Goal: Information Seeking & Learning: Understand process/instructions

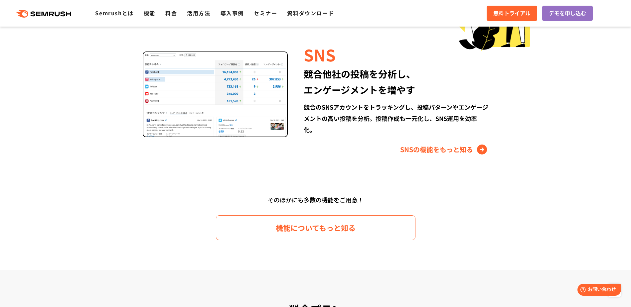
scroll to position [965, 0]
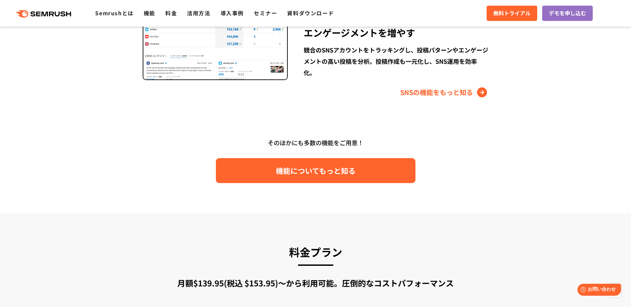
click at [236, 172] on link "機能についてもっと知る" at bounding box center [316, 170] width 200 height 25
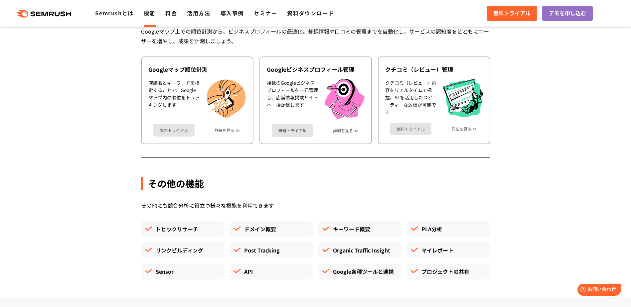
scroll to position [1697, 0]
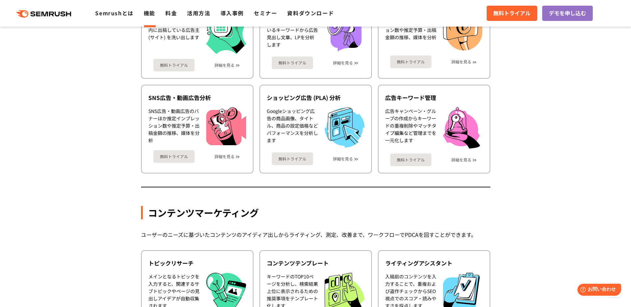
scroll to position [599, 0]
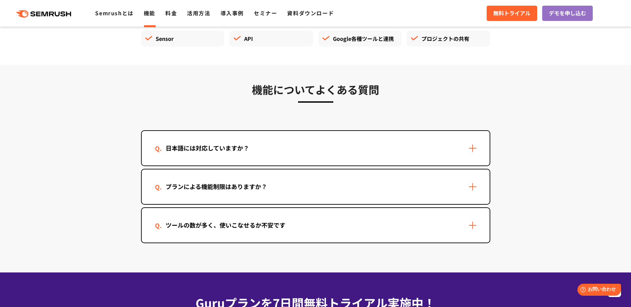
scroll to position [1930, 0]
click at [157, 181] on div "プランによる機能制限はありますか？" at bounding box center [316, 186] width 348 height 35
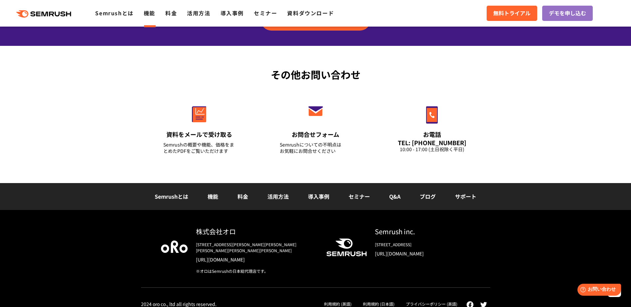
scroll to position [2293, 0]
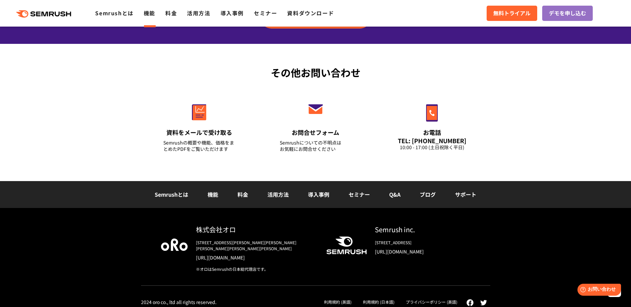
click at [211, 198] on link "機能" at bounding box center [213, 195] width 11 height 8
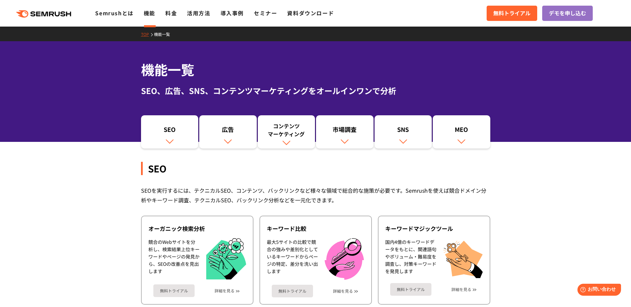
click at [173, 18] on div ".cls {fill: #FF642D;} .cls {fill: #FF642D;} Semrushとは 機能 料金 活用方法 導入事例 セミナー 資料ダウ…" at bounding box center [315, 13] width 631 height 20
click at [173, 17] on link "料金" at bounding box center [171, 13] width 12 height 8
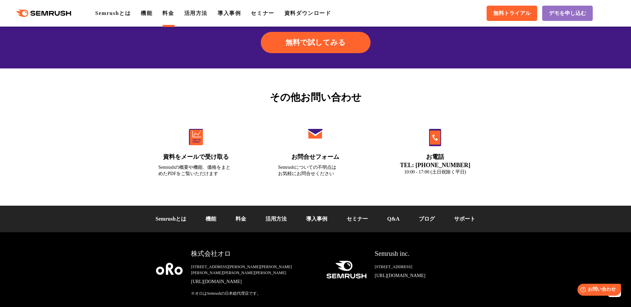
scroll to position [2215, 0]
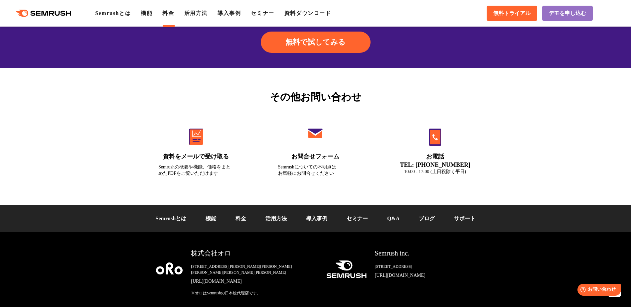
click at [398, 222] on link "Q&A" at bounding box center [393, 219] width 12 height 6
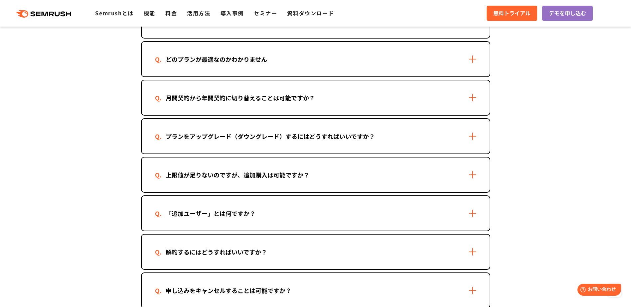
scroll to position [429, 0]
click at [200, 209] on div "「追加ユーザー」とは何ですか？" at bounding box center [210, 214] width 111 height 10
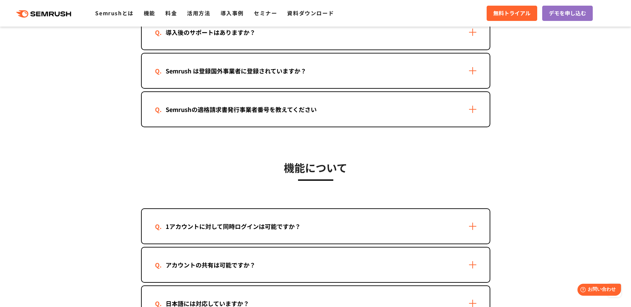
scroll to position [846, 0]
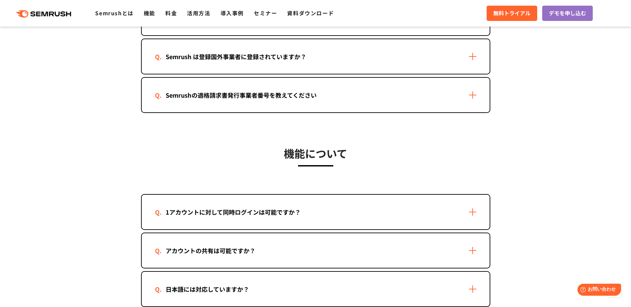
click at [376, 211] on div "1アカウントに対して同時ログインは可能ですか？" at bounding box center [316, 212] width 348 height 35
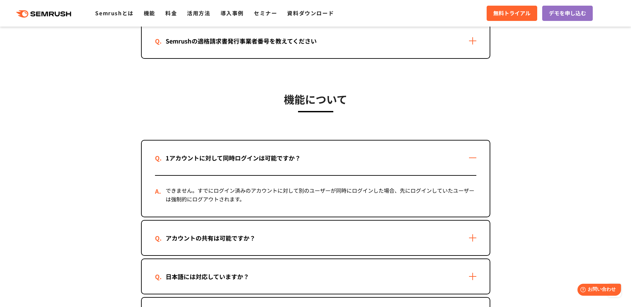
scroll to position [912, 0]
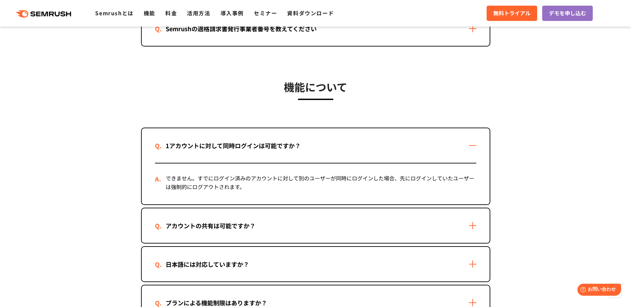
click at [379, 231] on div "アカウントの共有は可能ですか？" at bounding box center [316, 226] width 348 height 35
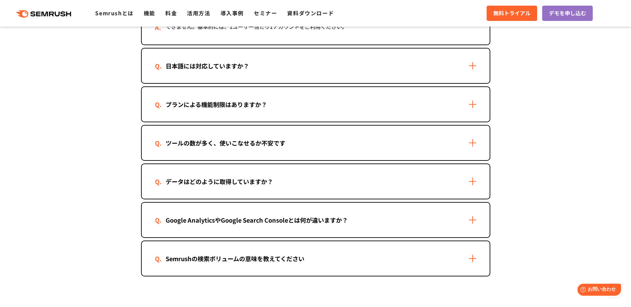
scroll to position [1178, 0]
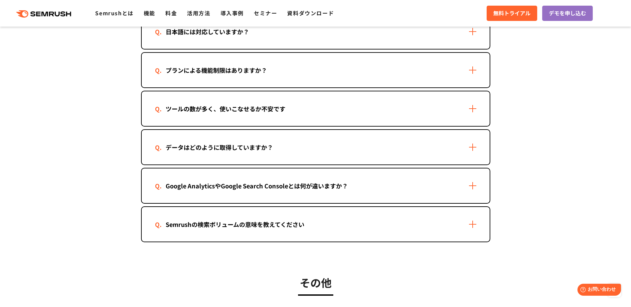
click at [274, 110] on div "ツールの数が多く、使いこなせるか不安です" at bounding box center [225, 109] width 141 height 10
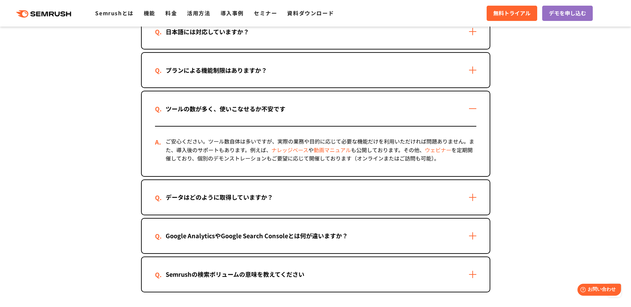
click at [274, 110] on div "ツールの数が多く、使いこなせるか不安です" at bounding box center [225, 109] width 141 height 10
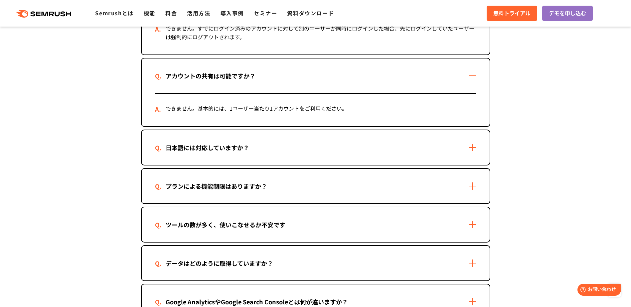
scroll to position [1030, 0]
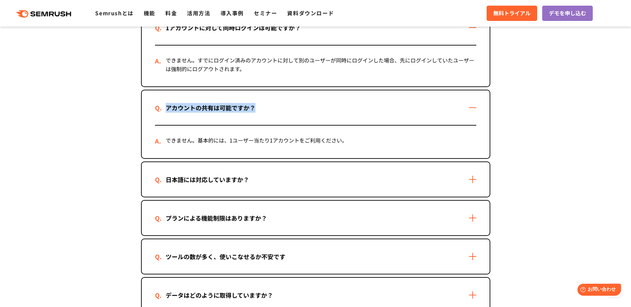
drag, startPoint x: 267, startPoint y: 113, endPoint x: 165, endPoint y: 106, distance: 102.7
click at [165, 106] on div "アカウントの共有は可能ですか？" at bounding box center [316, 107] width 348 height 35
copy div "アカウントの共有は可能ですか？"
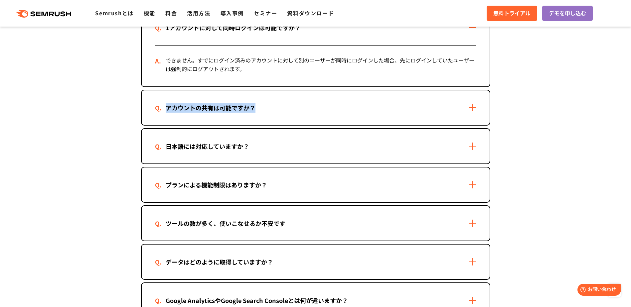
click at [112, 125] on section "機能について 1アカウントに対して同時ログインは可能ですか？ できません。すでにログイン済みのアカウントに対して別のユーザーが同時にログインした場合、先にログ…" at bounding box center [315, 145] width 631 height 429
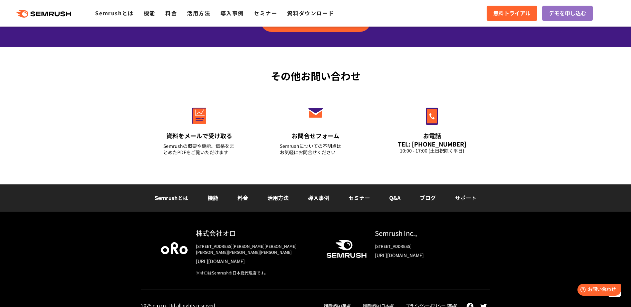
scroll to position [1674, 0]
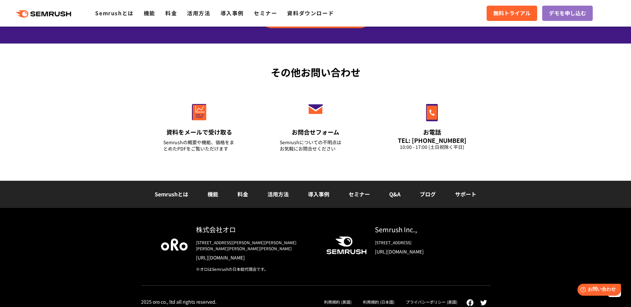
click at [381, 299] on link "利用規約 (日本語)" at bounding box center [379, 302] width 32 height 6
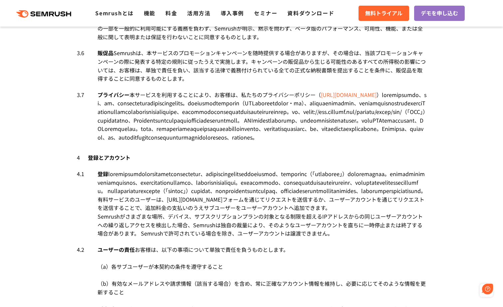
scroll to position [1520, 0]
drag, startPoint x: 126, startPoint y: 190, endPoint x: 74, endPoint y: 189, distance: 51.6
copy li "3.4 3.4　 データ利用 データ利用"
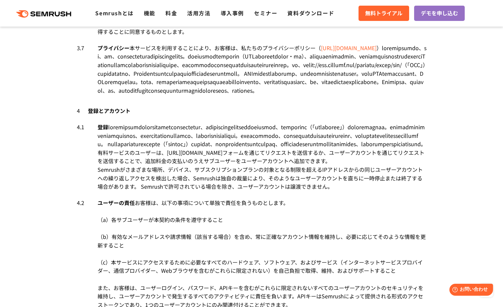
scroll to position [1601, 0]
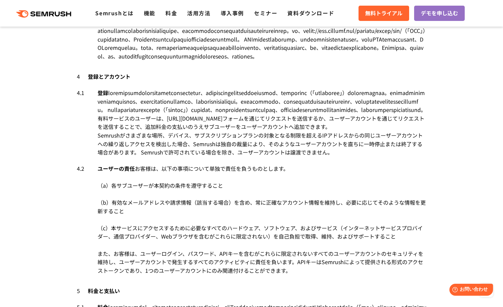
drag, startPoint x: 127, startPoint y: 244, endPoint x: 73, endPoint y: 244, distance: 53.6
copy li "3.7 3.7　 プライバシー プライバシー"
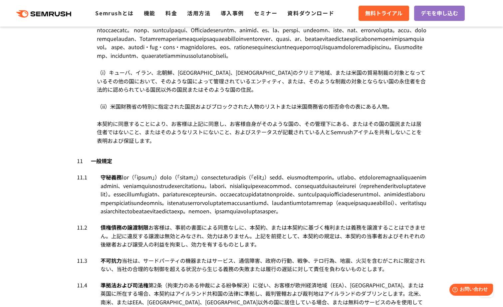
scroll to position [3462, 0]
drag, startPoint x: 148, startPoint y: 146, endPoint x: 74, endPoint y: 150, distance: 74.6
copy div "8 保証の否認と責任の制限"
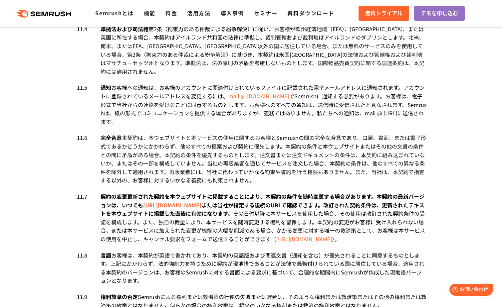
scroll to position [3713, 0]
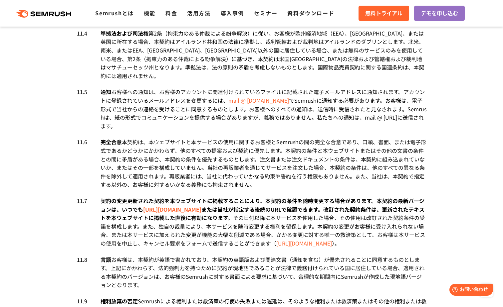
drag, startPoint x: 69, startPoint y: 91, endPoint x: 66, endPoint y: 91, distance: 3.7
copy div "9 補償"
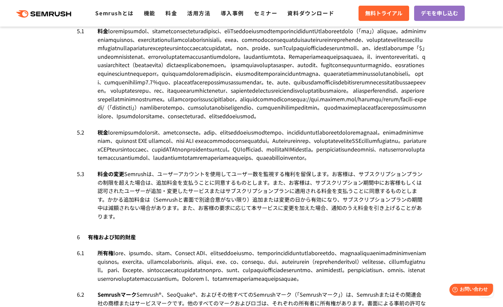
scroll to position [1877, 0]
drag, startPoint x: 107, startPoint y: 79, endPoint x: 60, endPoint y: 80, distance: 47.6
click at [60, 80] on section "Semrush利用規約 （参考用） 最終更新日：2024年12月18日 ※1 本日本語訳は、利用規約の理解促進のために翻訳（一部では意訳も含みます）されたもの…" at bounding box center [251, 238] width 503 height 4073
drag, startPoint x: 60, startPoint y: 80, endPoint x: 83, endPoint y: 127, distance: 53.0
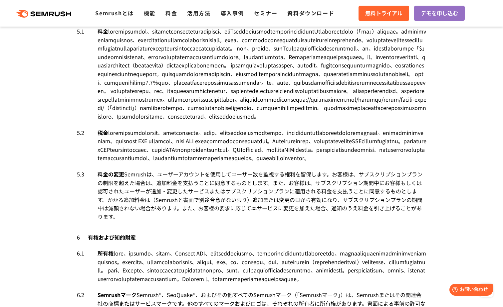
drag, startPoint x: 129, startPoint y: 63, endPoint x: 73, endPoint y: 65, distance: 56.9
click at [73, 65] on div "Semrush利用規約 （参考用） 最終更新日：2024年12月18日 ※1 本日本語訳は、利用規約の理解促進のために翻訳（一部では意訳も含みます）されたもの…" at bounding box center [251, 238] width 363 height 4073
copy div "4 登録とアカウント"
drag, startPoint x: 309, startPoint y: 166, endPoint x: 258, endPoint y: 173, distance: 51.6
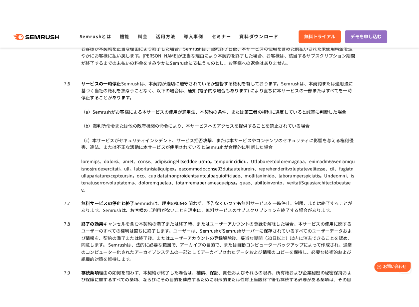
scroll to position [2805, 0]
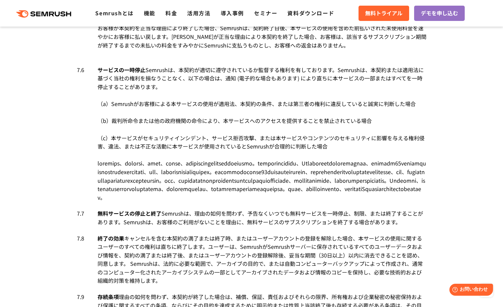
drag, startPoint x: 123, startPoint y: 126, endPoint x: 60, endPoint y: 124, distance: 63.3
copy div "7 期間; 終了"
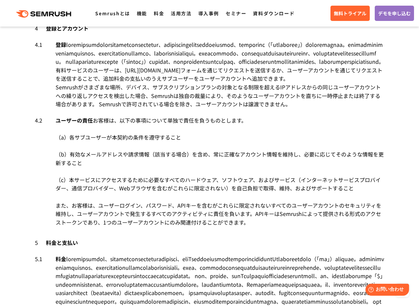
scroll to position [1669, 0]
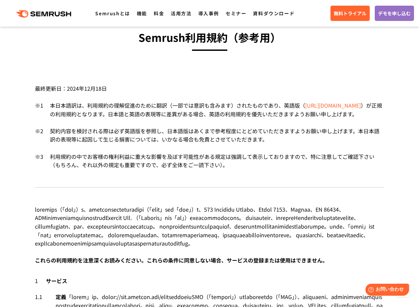
scroll to position [0, 0]
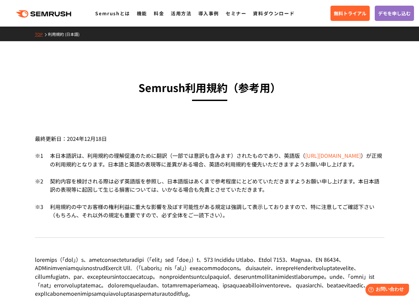
click at [283, 94] on h3 "Semrush利用規約 （参考用）" at bounding box center [209, 87] width 349 height 17
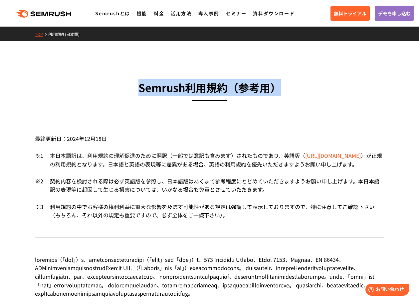
drag, startPoint x: 283, startPoint y: 87, endPoint x: 133, endPoint y: 79, distance: 151.0
copy h3 "Semrush利用規約 （参考用）"
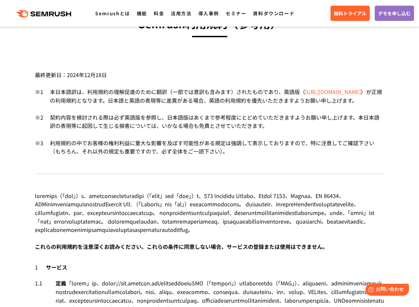
scroll to position [69, 0]
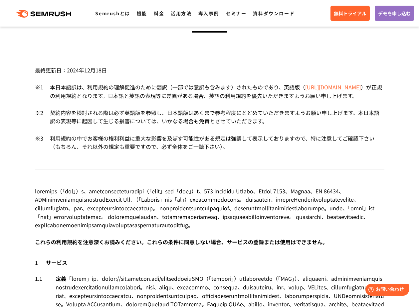
drag, startPoint x: 109, startPoint y: 66, endPoint x: 111, endPoint y: 35, distance: 31.1
click at [109, 66] on div "最終更新日：2024年12月18日" at bounding box center [209, 68] width 349 height 29
click at [137, 12] on link "機能" at bounding box center [142, 13] width 10 height 7
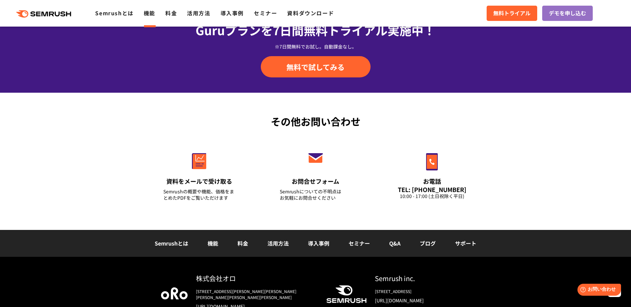
scroll to position [2229, 0]
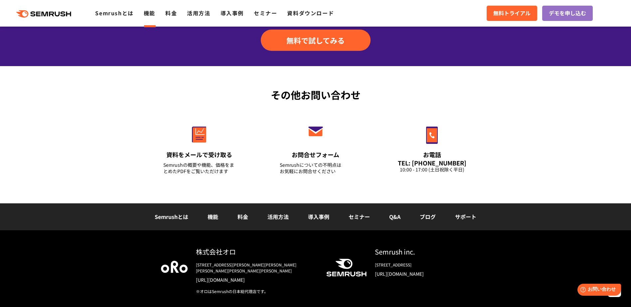
click at [392, 219] on link "Q&A" at bounding box center [394, 217] width 11 height 8
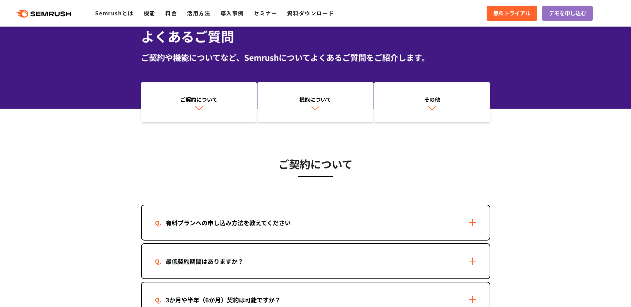
drag, startPoint x: 328, startPoint y: 119, endPoint x: 323, endPoint y: 113, distance: 7.1
click at [327, 119] on link "機能について" at bounding box center [315, 102] width 116 height 41
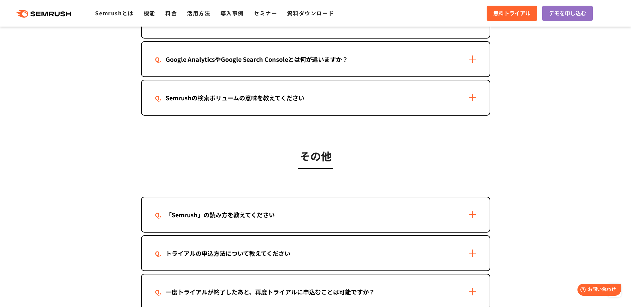
scroll to position [1227, 0]
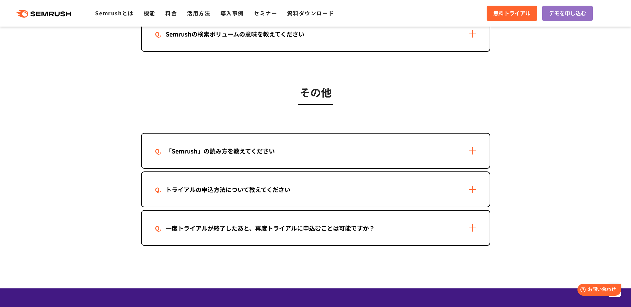
click at [225, 150] on div "「Semrush」の読み方を教えてください" at bounding box center [220, 151] width 130 height 10
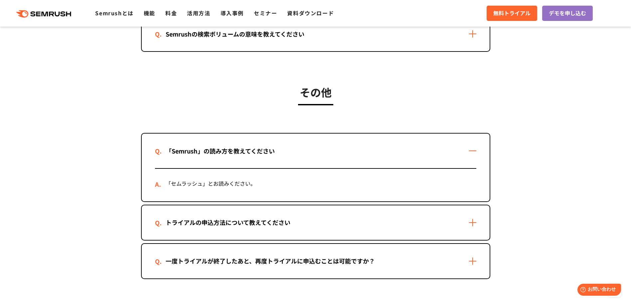
click at [225, 150] on div "「Semrush」の読み方を教えてください" at bounding box center [220, 151] width 130 height 10
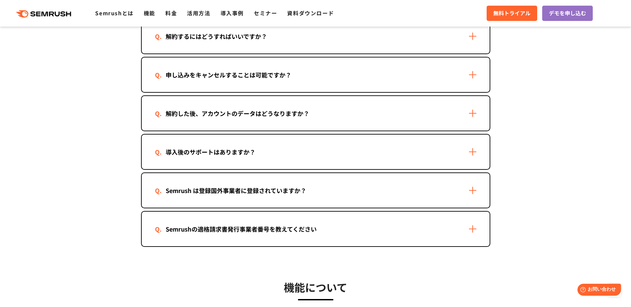
scroll to position [644, 0]
click at [253, 148] on div "導入後のサポートはありますか？" at bounding box center [210, 153] width 111 height 10
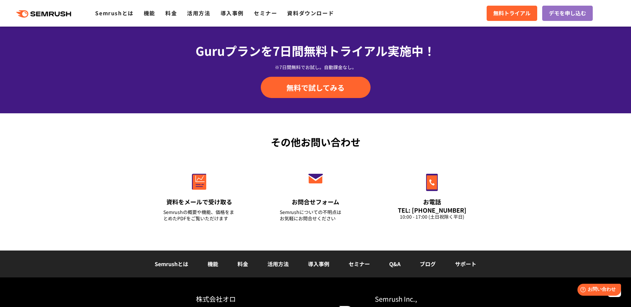
scroll to position [1641, 0]
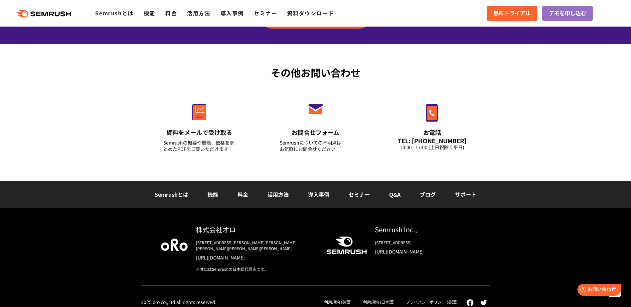
click at [371, 299] on link "利用規約 (日本語)" at bounding box center [379, 302] width 32 height 6
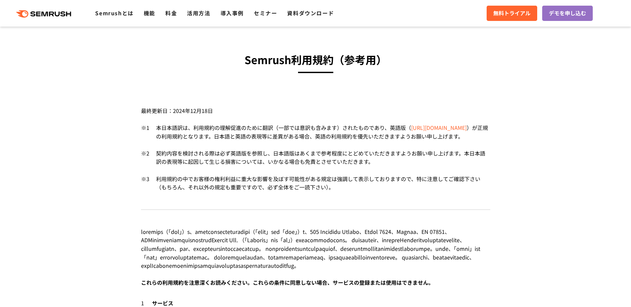
scroll to position [67, 0]
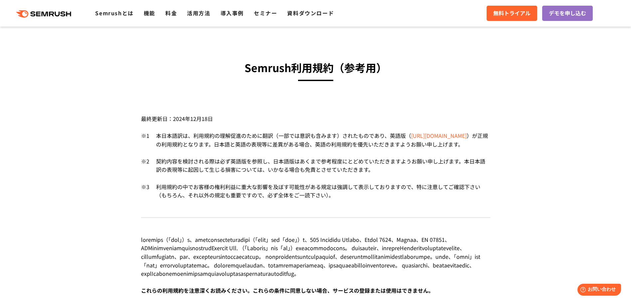
scroll to position [0, 0]
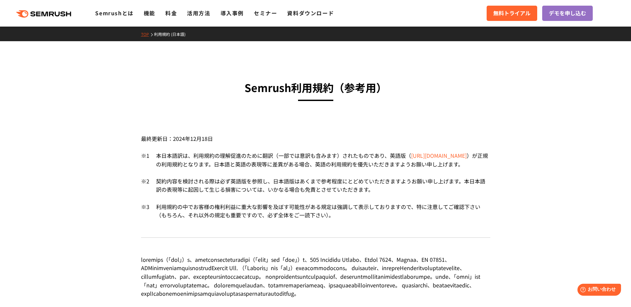
click at [411, 160] on link "https://ja.semrush.com/company/legal/terms-of-service/" at bounding box center [439, 156] width 56 height 8
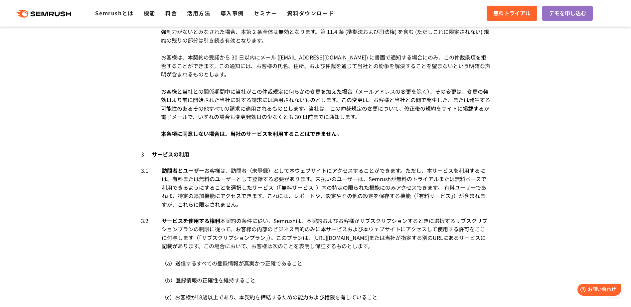
scroll to position [794, 0]
click at [151, 15] on link "機能" at bounding box center [150, 13] width 12 height 8
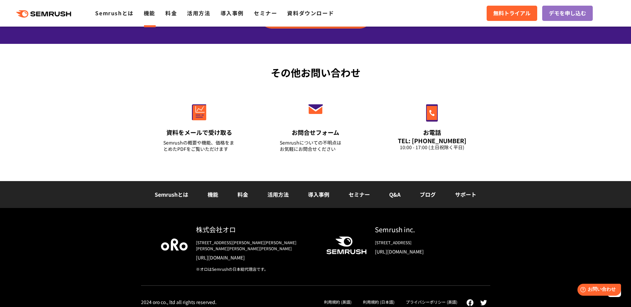
click at [379, 299] on link "利用規約 (日本語)" at bounding box center [379, 302] width 32 height 6
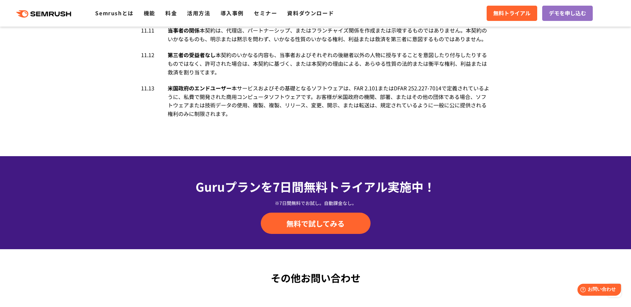
scroll to position [4059, 0]
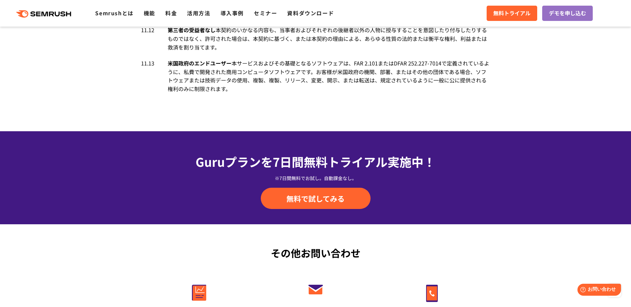
drag, startPoint x: 185, startPoint y: 117, endPoint x: 133, endPoint y: 99, distance: 55.2
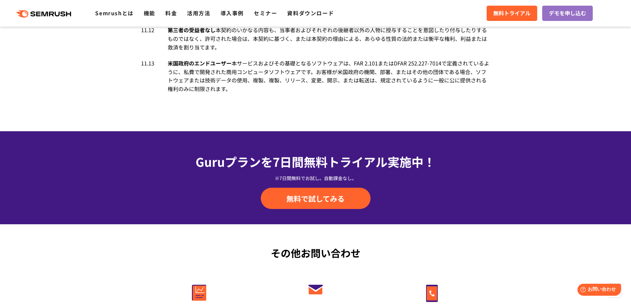
copy div "11 一般規定 11.1 11.1 守秘義務 守秘義務"
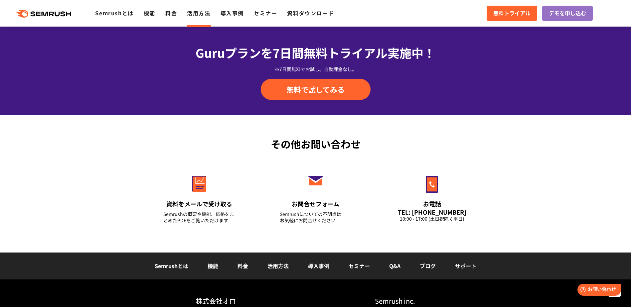
scroll to position [4167, 0]
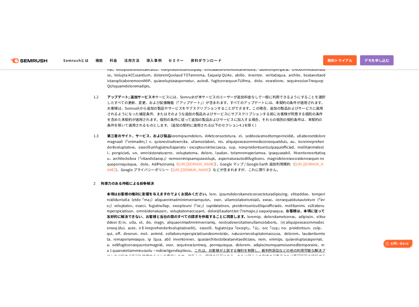
scroll to position [0, 0]
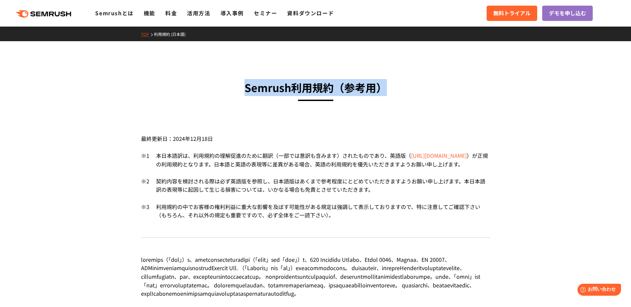
drag, startPoint x: 329, startPoint y: 87, endPoint x: 236, endPoint y: 85, distance: 93.8
click at [236, 85] on h3 "Semrush利用規約 （参考用）" at bounding box center [315, 87] width 349 height 17
copy h3 "Semrush利用規約 （参考用）"
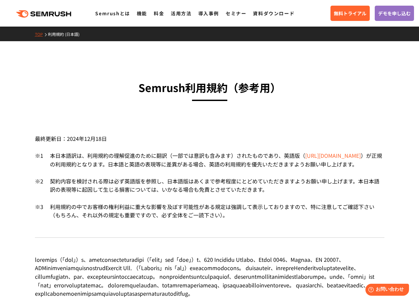
click at [157, 154] on span "本日本語訳は、利用規約の理解促進のために翻訳（一部では意訳も含みます）されたものであり、英語版" at bounding box center [175, 156] width 250 height 8
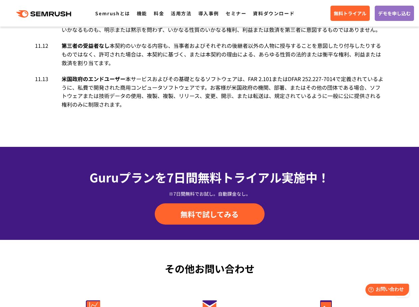
scroll to position [4043, 0]
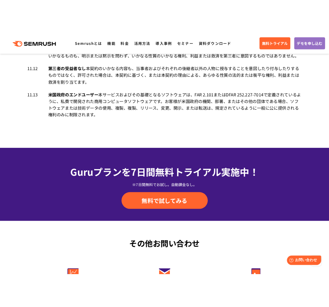
scroll to position [4374, 0]
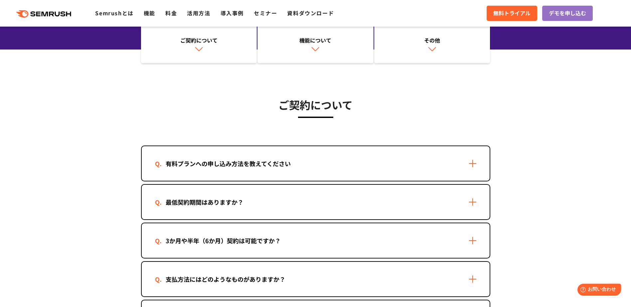
scroll to position [38, 0]
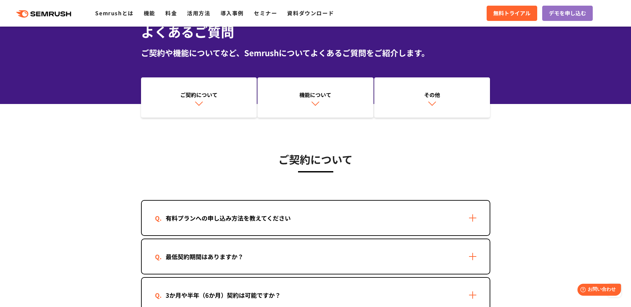
drag, startPoint x: 89, startPoint y: 148, endPoint x: 91, endPoint y: 145, distance: 3.7
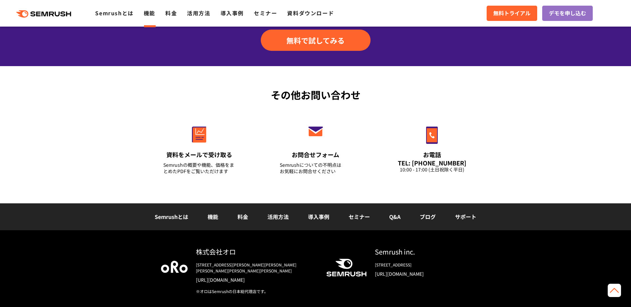
drag, startPoint x: 0, startPoint y: 0, endPoint x: 89, endPoint y: 144, distance: 169.6
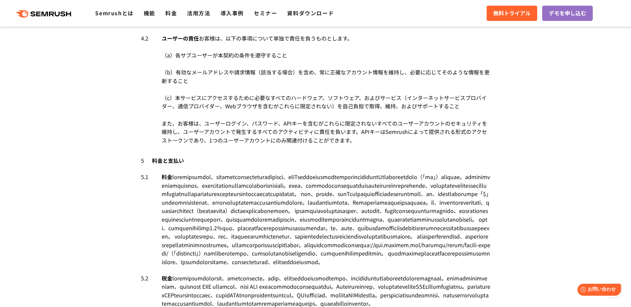
scroll to position [1735, 0]
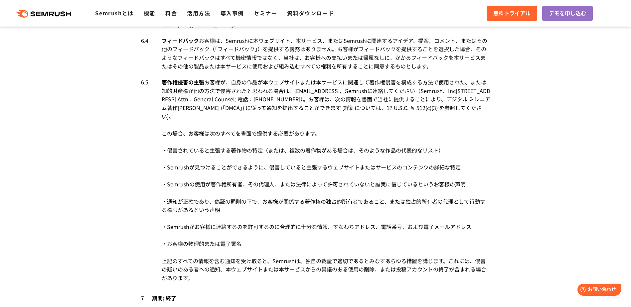
scroll to position [2224, 0]
drag, startPoint x: 549, startPoint y: 89, endPoint x: 541, endPoint y: 72, distance: 19.2
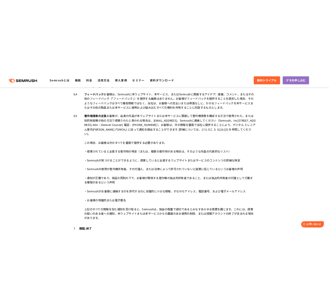
scroll to position [2384, 0]
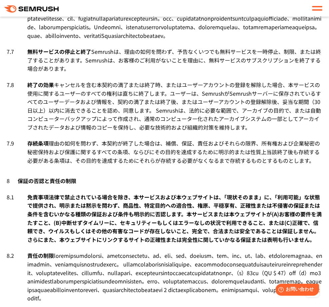
scroll to position [3213, 0]
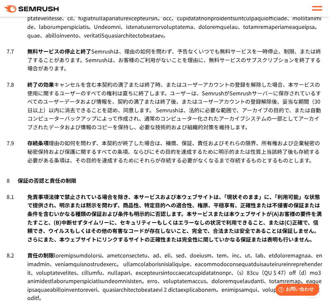
drag, startPoint x: 48, startPoint y: 138, endPoint x: 2, endPoint y: 140, distance: 46.0
copy li "7.4 7.4 登録解除 登録解除"
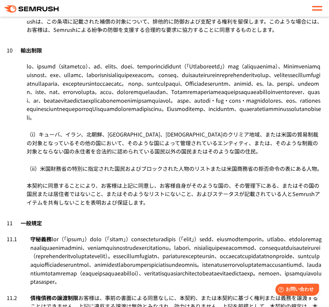
scroll to position [3679, 0]
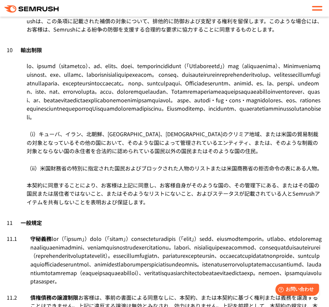
drag, startPoint x: 54, startPoint y: 129, endPoint x: 3, endPoint y: 128, distance: 50.9
copy li "7.8 7.8 終了の効果 終了の効果"
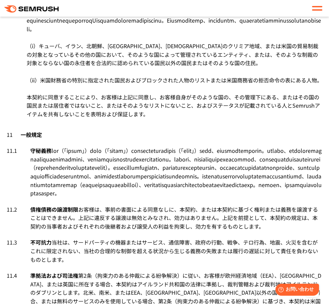
scroll to position [3794, 0]
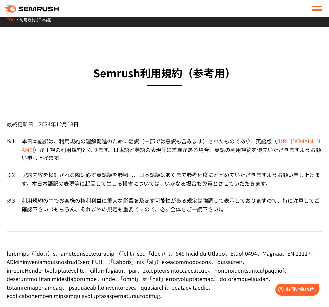
scroll to position [0, 0]
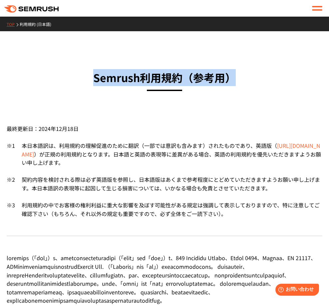
drag, startPoint x: 223, startPoint y: 78, endPoint x: 81, endPoint y: 77, distance: 141.7
click at [81, 77] on h3 "Semrush利用規約 （参考用）" at bounding box center [164, 77] width 315 height 17
copy h3 "Semrush利用規約 （参考用）"
